Goal: Navigation & Orientation: Find specific page/section

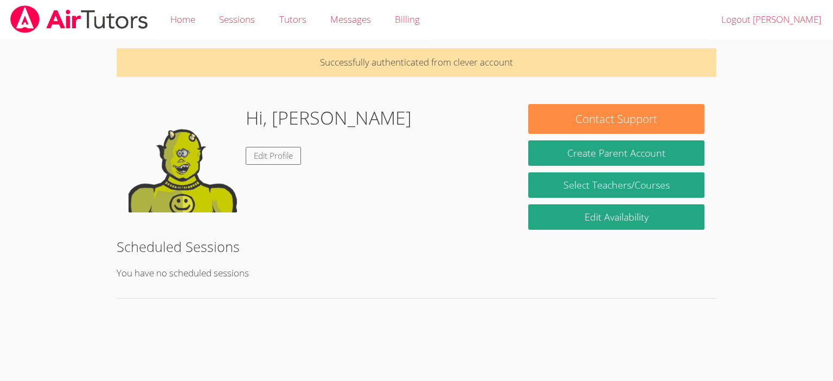
click at [361, 113] on div "Hi, [PERSON_NAME] Edit Profile" at bounding box center [316, 158] width 376 height 108
click at [285, 159] on link "Edit Profile" at bounding box center [273, 156] width 55 height 18
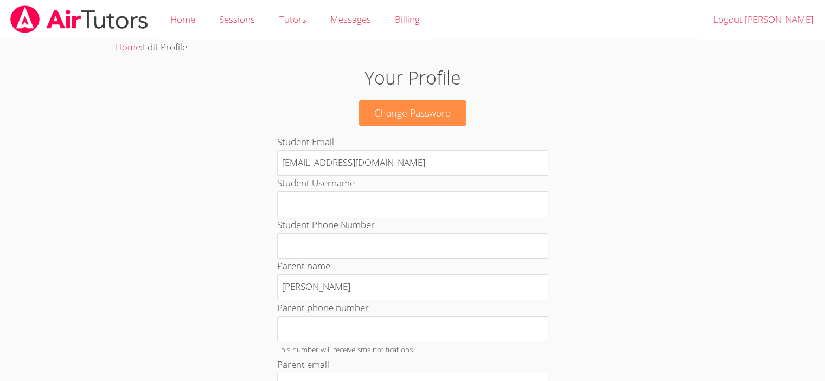
click at [504, 107] on p "Change Password" at bounding box center [412, 112] width 445 height 25
click at [24, 10] on img at bounding box center [79, 19] width 140 height 28
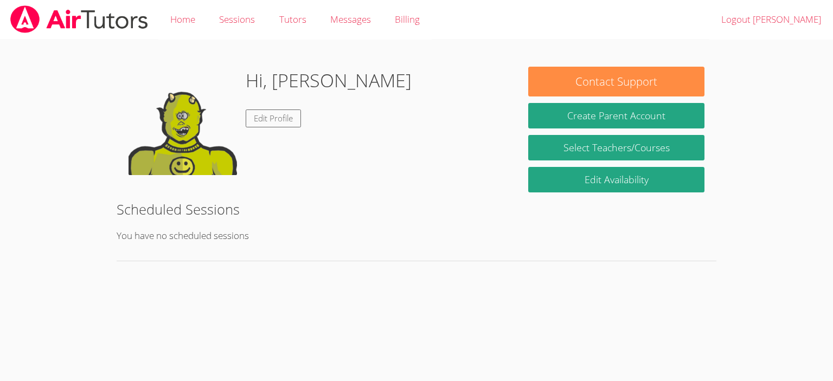
click at [117, 9] on img at bounding box center [79, 19] width 140 height 28
drag, startPoint x: 117, startPoint y: 9, endPoint x: 125, endPoint y: 15, distance: 9.3
click at [117, 9] on img at bounding box center [79, 19] width 140 height 28
click at [292, 24] on link "Tutors" at bounding box center [292, 20] width 51 height 40
